Goal: Transaction & Acquisition: Purchase product/service

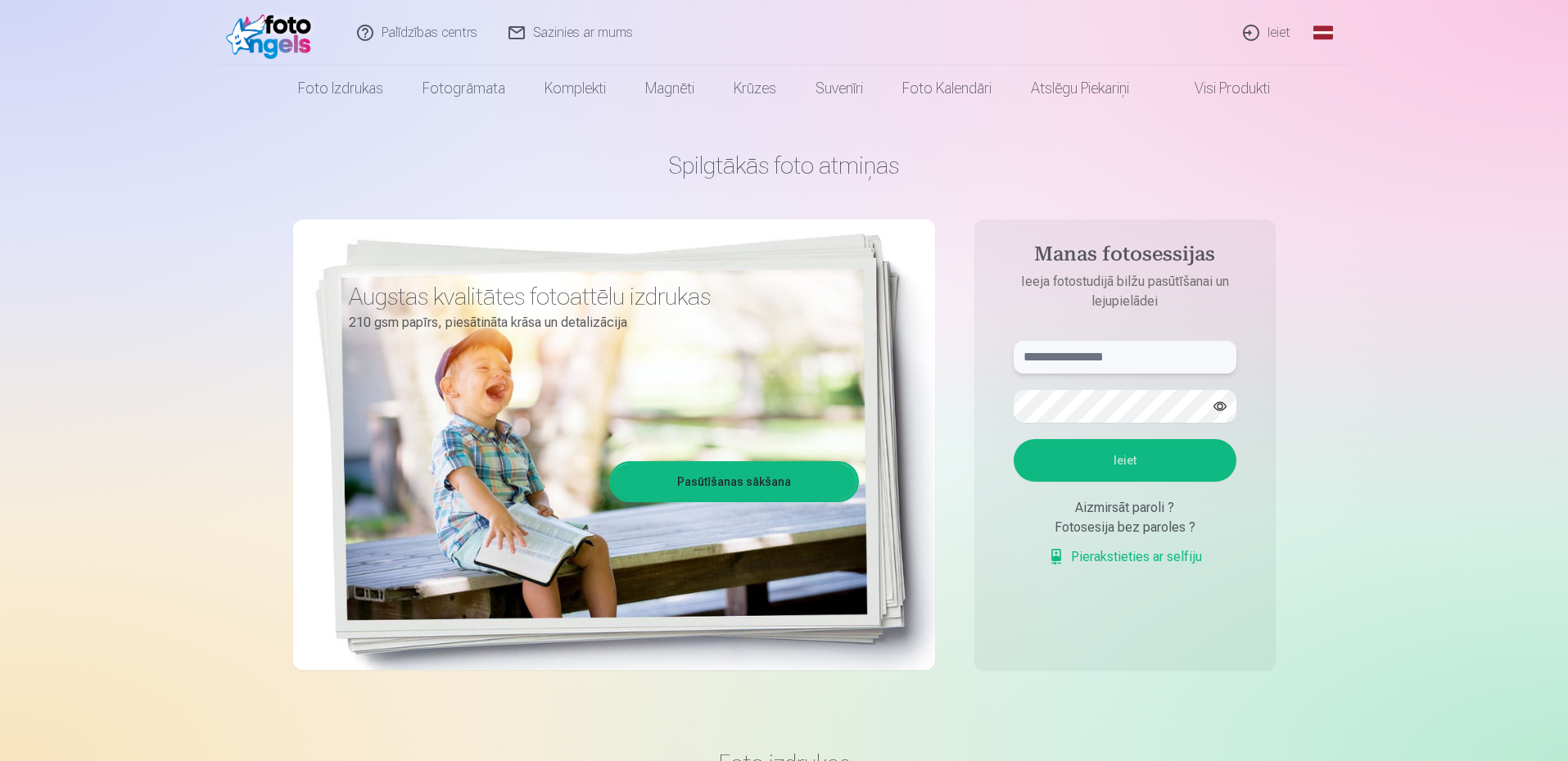
click at [1078, 361] on input "text" at bounding box center [1125, 357] width 223 height 33
type input "**********"
click at [1014, 439] on button "Ieiet" at bounding box center [1125, 460] width 223 height 42
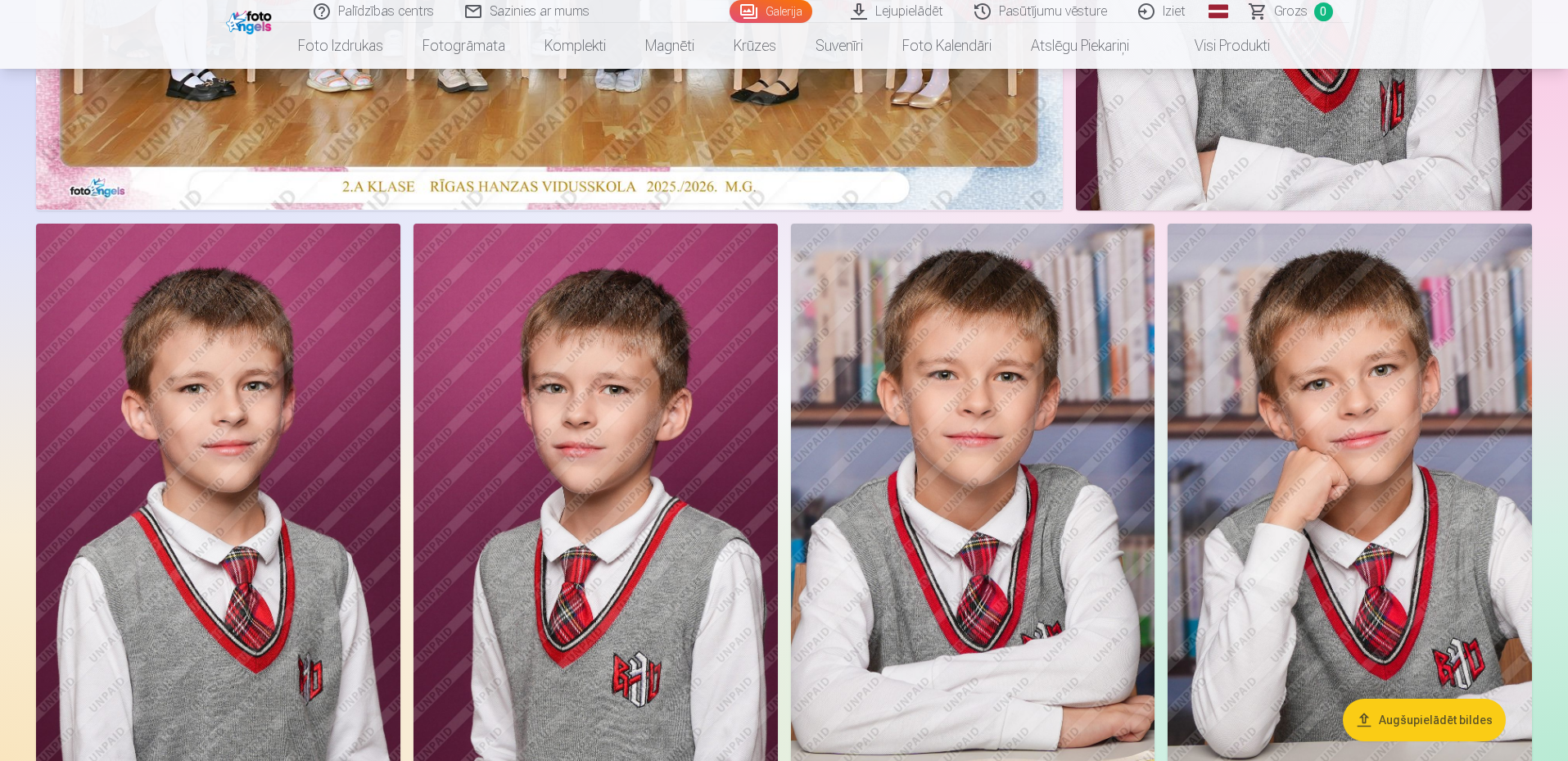
scroll to position [82, 0]
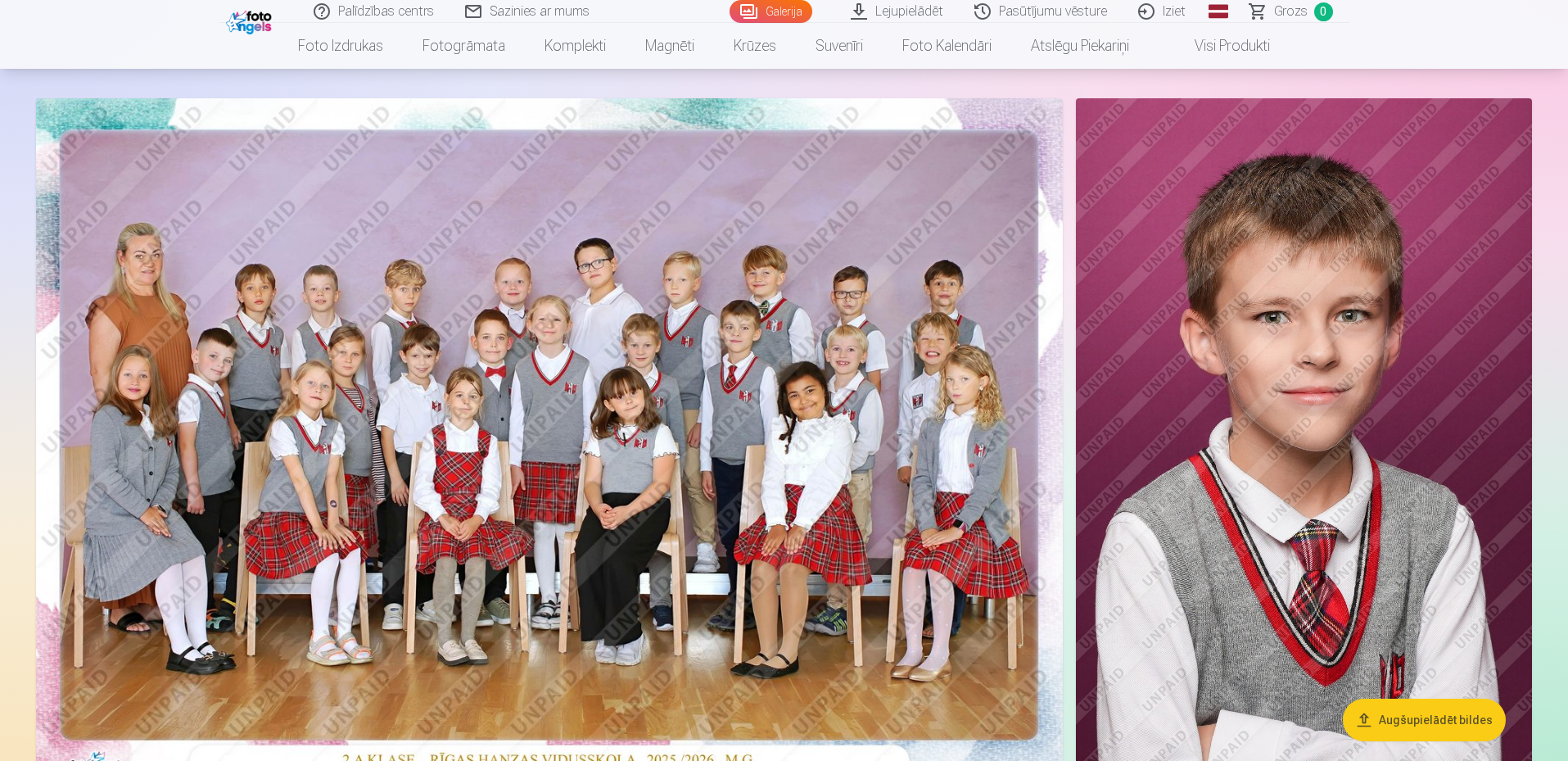
click at [703, 337] on img at bounding box center [549, 440] width 1027 height 684
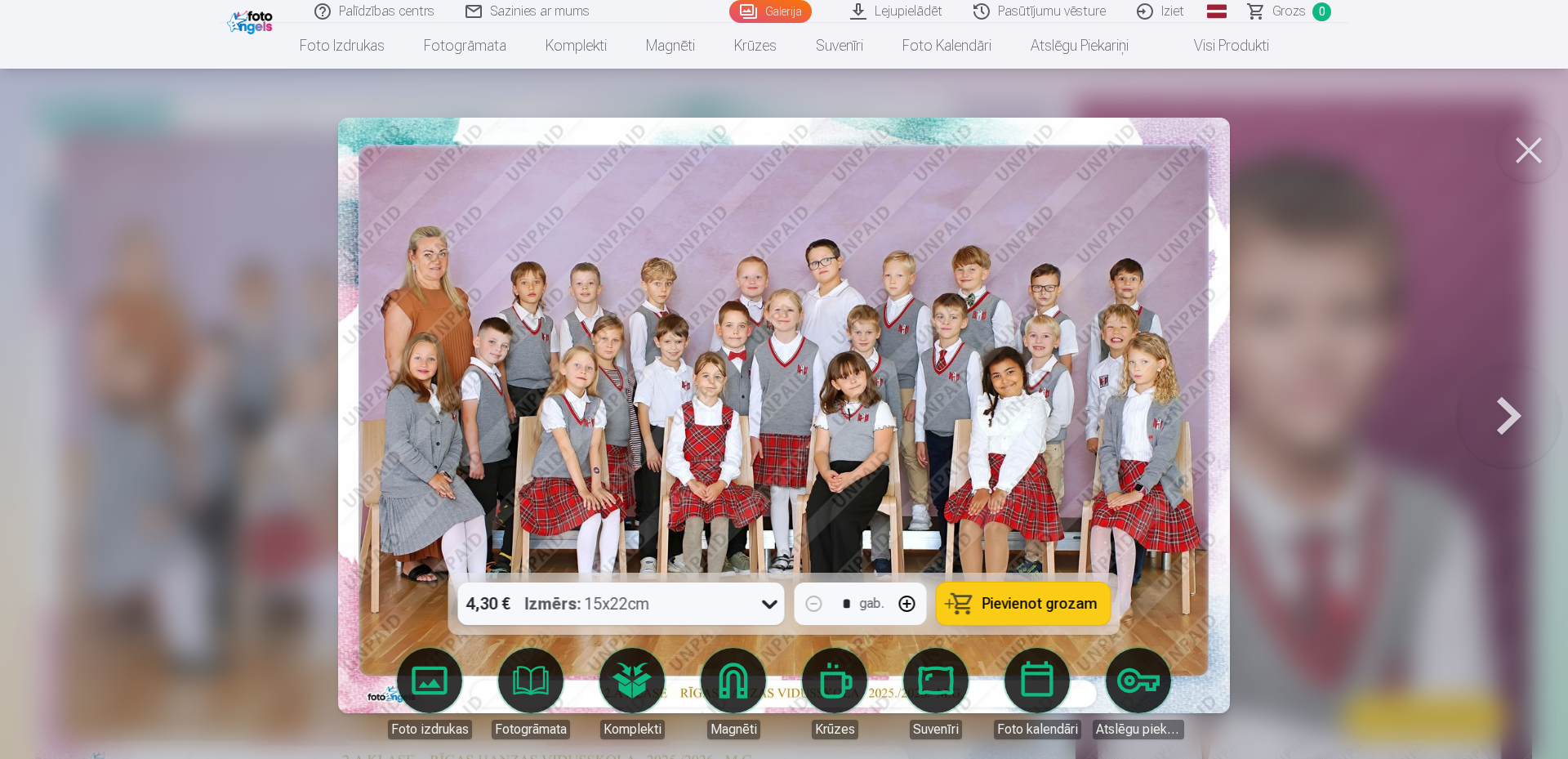
click at [423, 679] on link "Foto izdrukas" at bounding box center [429, 693] width 92 height 92
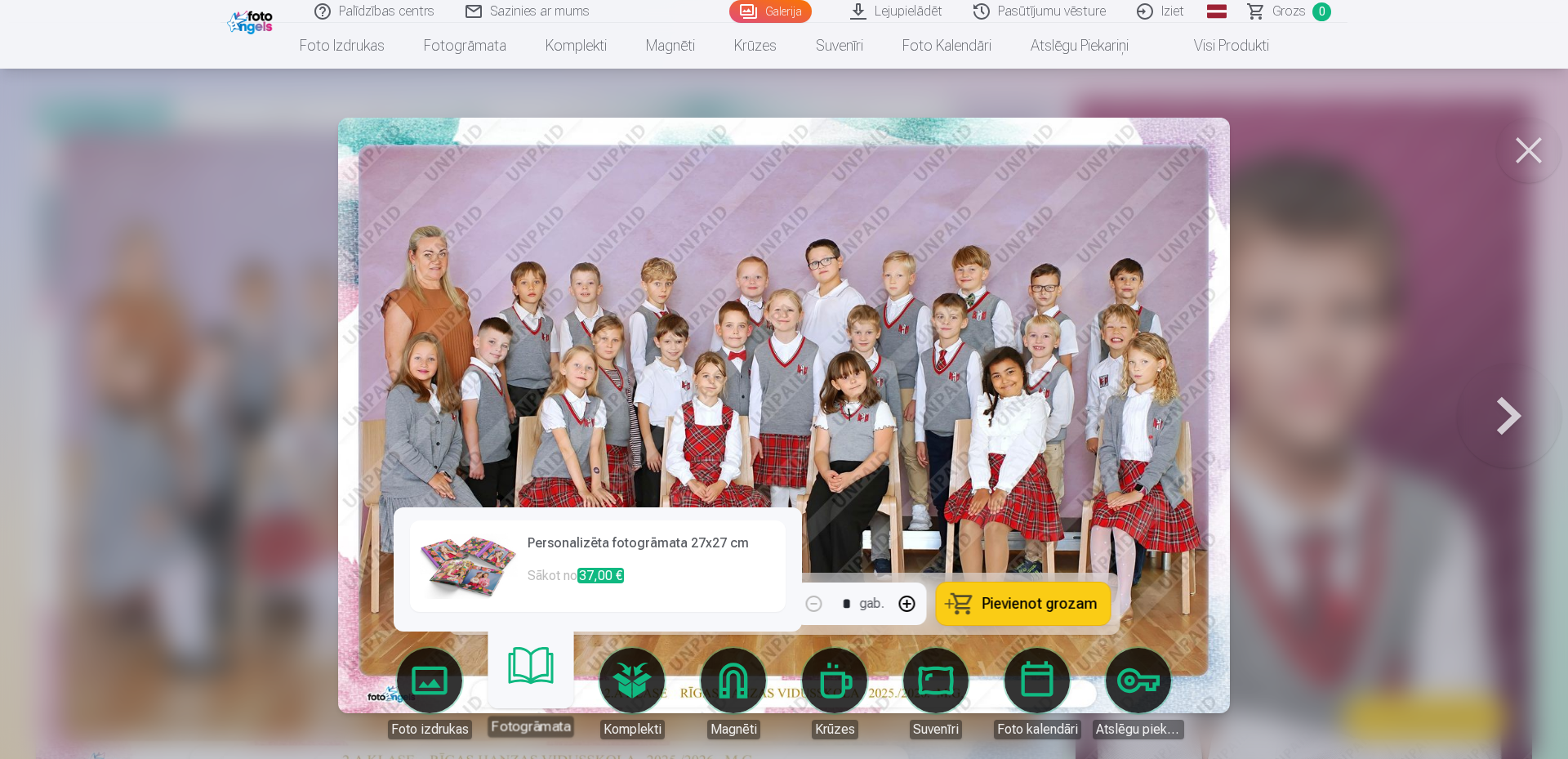
click at [521, 677] on link "Fotogrāmata" at bounding box center [530, 686] width 100 height 100
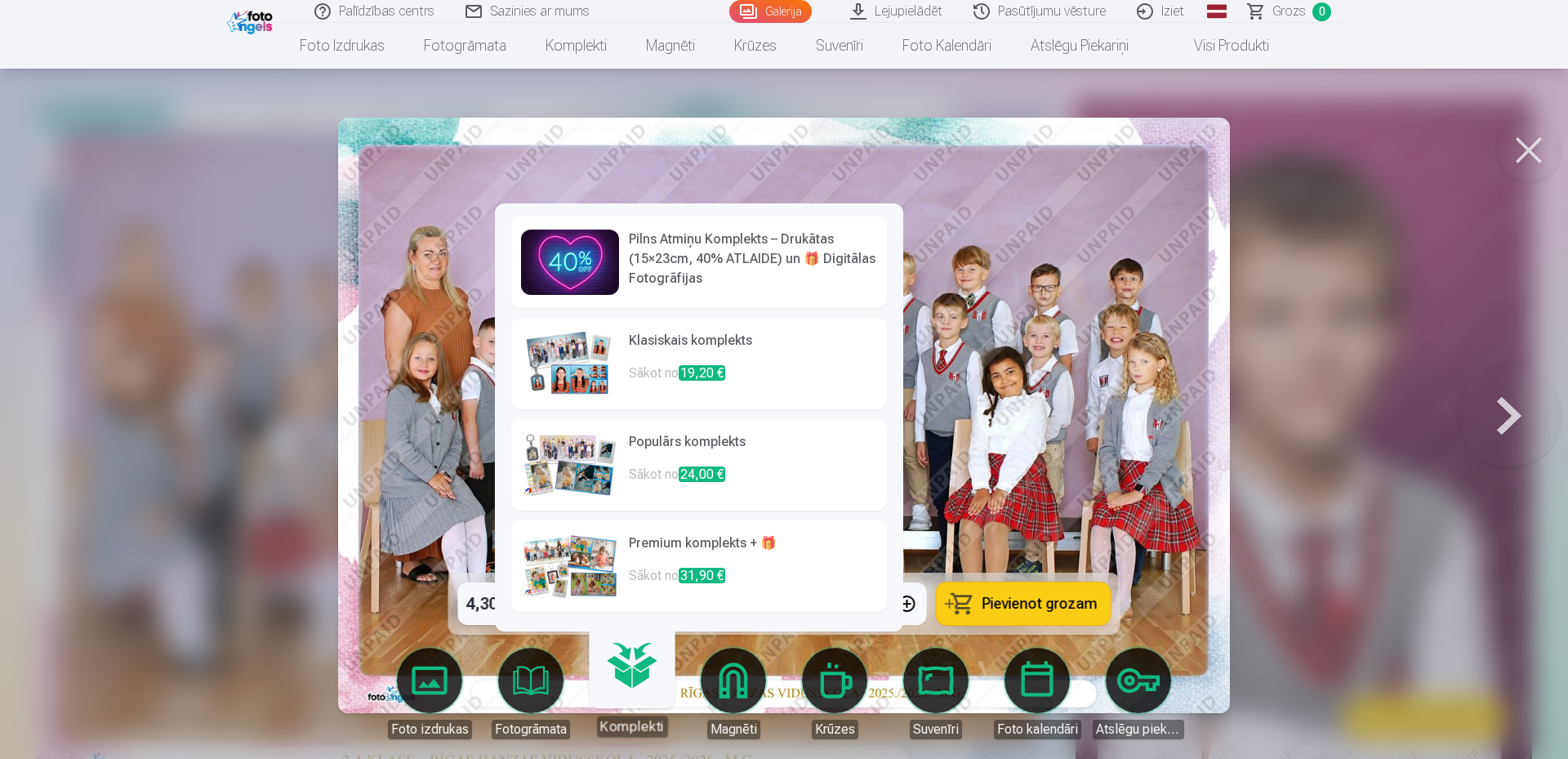
click at [613, 680] on link "Komplekti" at bounding box center [631, 686] width 100 height 100
click at [732, 680] on link "Magnēti" at bounding box center [733, 693] width 92 height 92
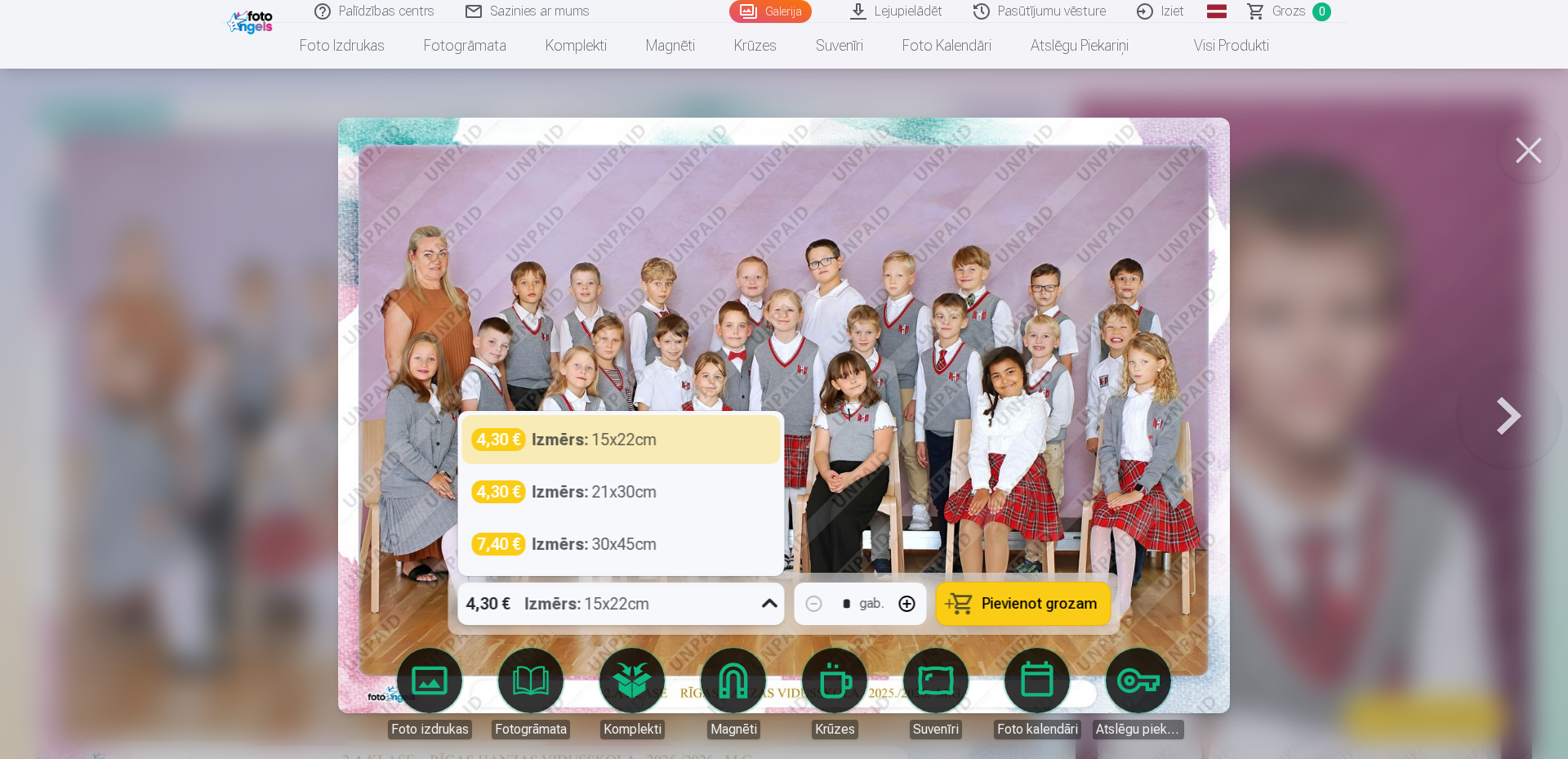
click at [526, 598] on strong "Izmērs :" at bounding box center [554, 604] width 57 height 23
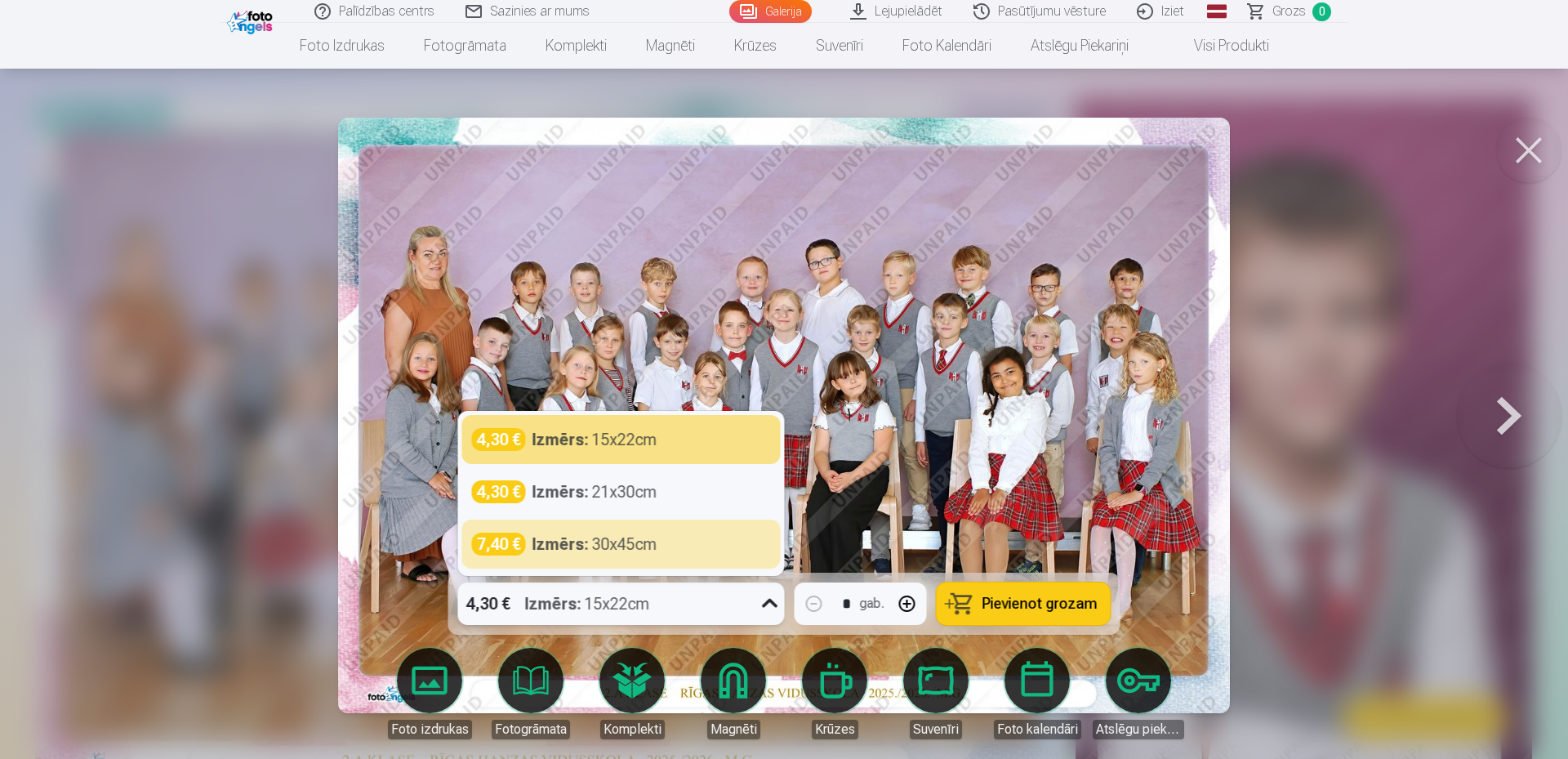
click at [1533, 148] on button at bounding box center [1529, 150] width 65 height 65
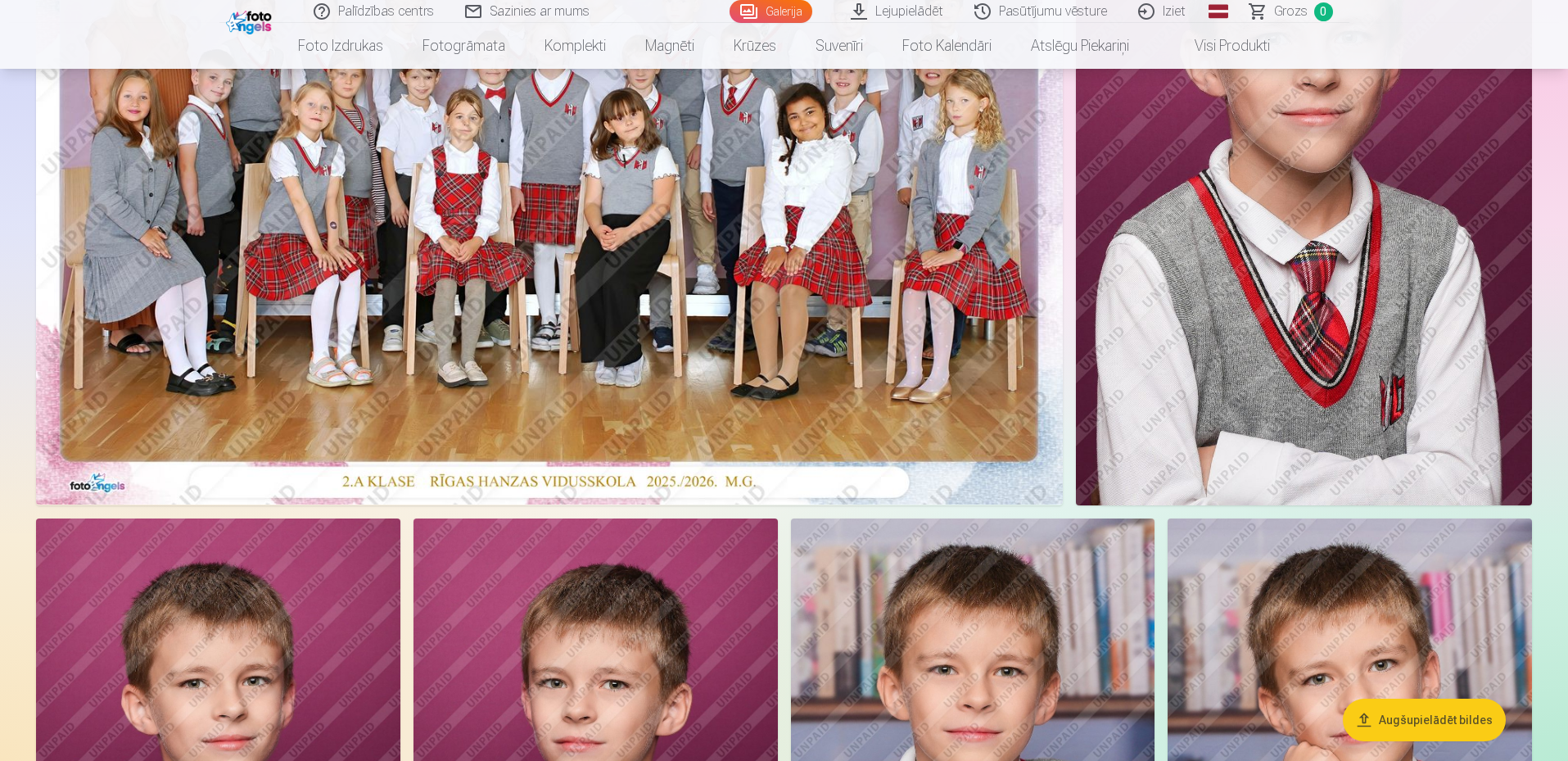
scroll to position [245, 0]
